Goal: Information Seeking & Learning: Learn about a topic

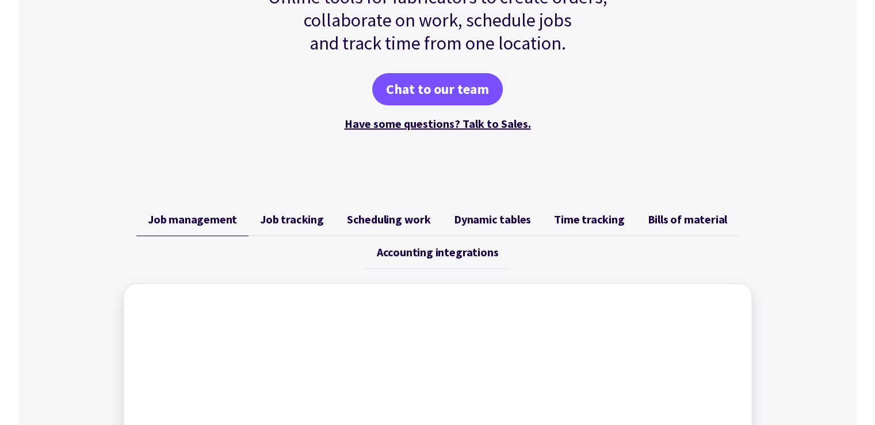
scroll to position [356, 0]
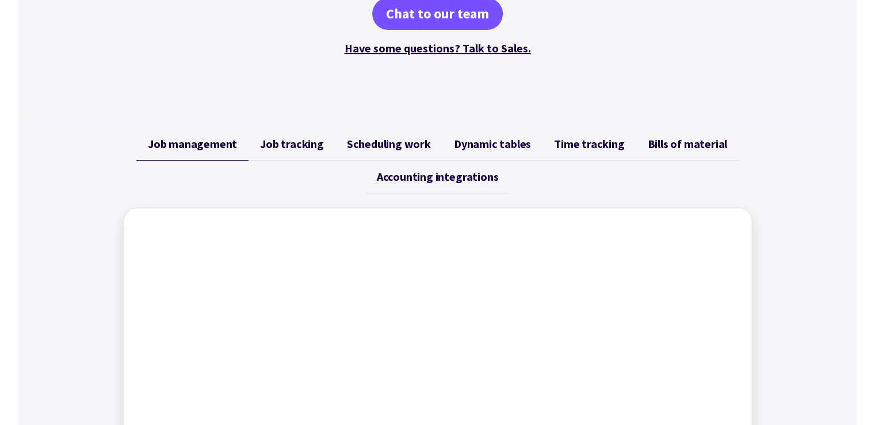
click at [290, 153] on link "Job tracking" at bounding box center [292, 144] width 87 height 33
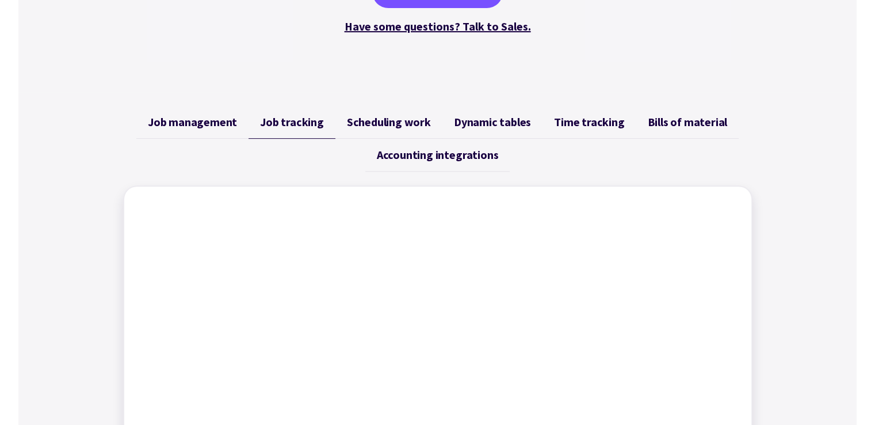
scroll to position [366, 0]
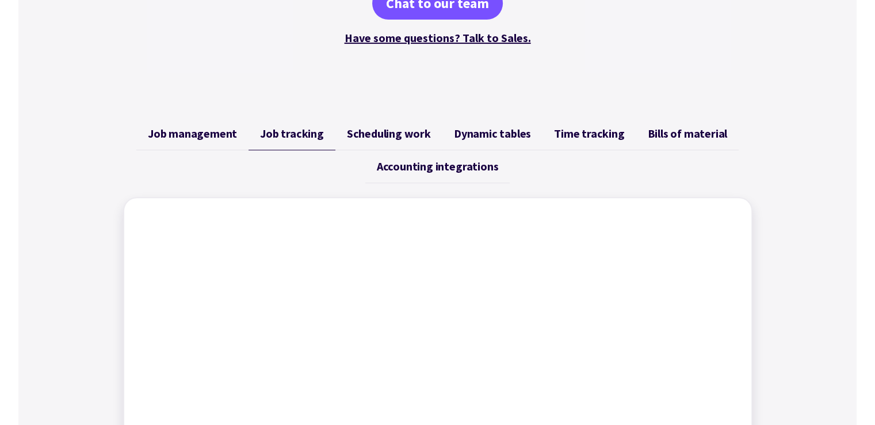
click at [406, 132] on span "Scheduling work" at bounding box center [389, 134] width 84 height 14
click at [292, 129] on span "Job tracking" at bounding box center [292, 134] width 64 height 14
click at [181, 131] on span "Job management" at bounding box center [192, 134] width 89 height 14
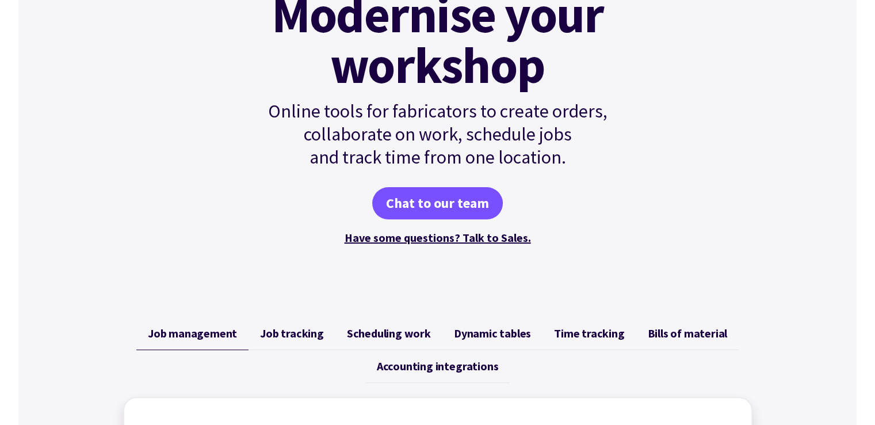
scroll to position [0, 0]
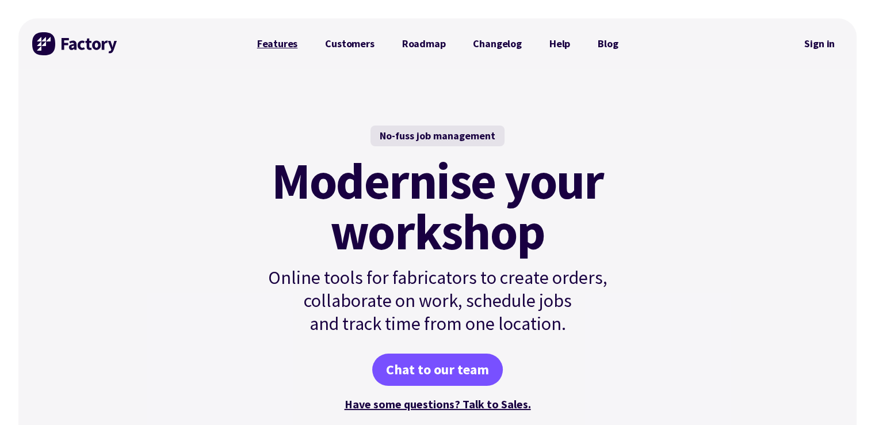
click at [276, 50] on link "Features" at bounding box center [277, 43] width 68 height 23
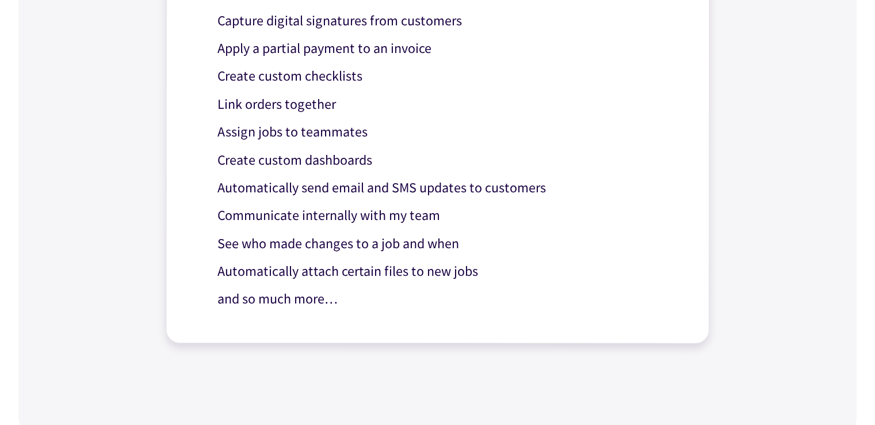
scroll to position [1169, 0]
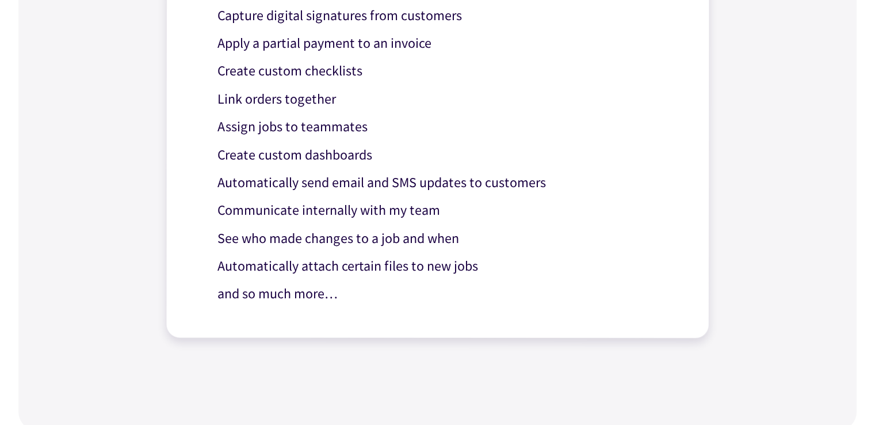
click at [398, 268] on p "Automatically attach certain files to new jobs" at bounding box center [446, 266] width 459 height 22
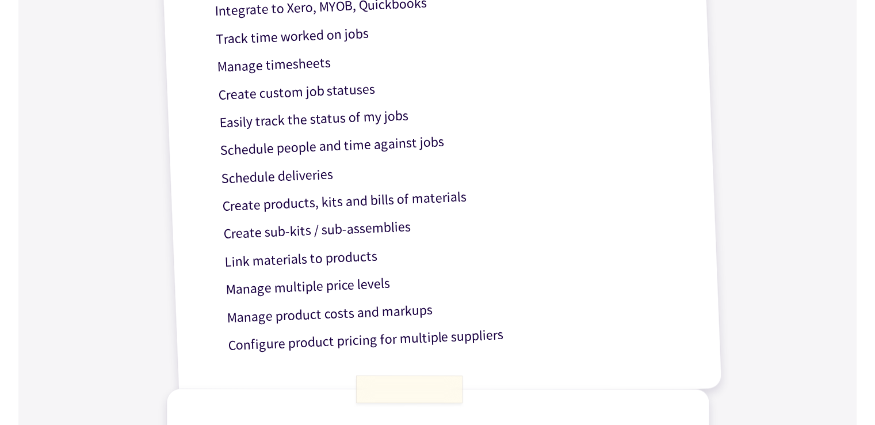
scroll to position [0, 0]
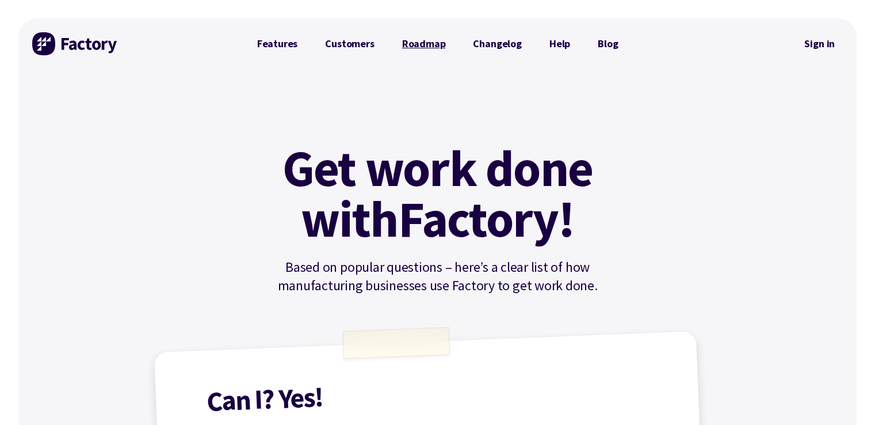
click at [421, 41] on link "Roadmap" at bounding box center [423, 43] width 71 height 23
click at [478, 45] on link "Changelog" at bounding box center [497, 43] width 76 height 23
